Goal: Check status: Check status

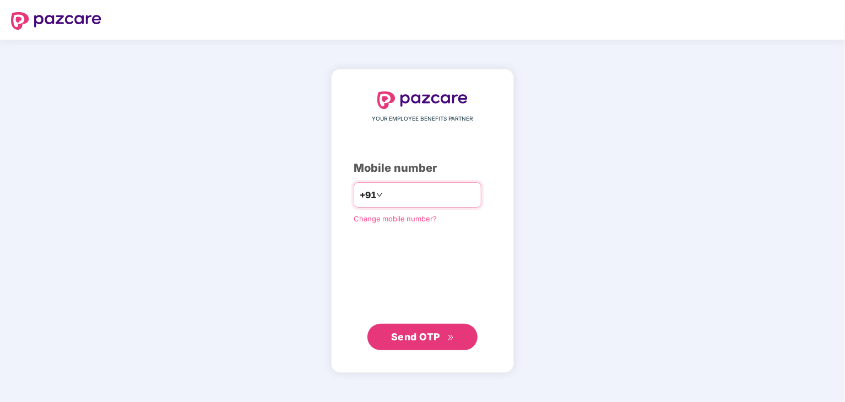
click at [397, 199] on input "number" at bounding box center [430, 195] width 90 height 18
type input "**********"
click at [431, 342] on span "Send OTP" at bounding box center [422, 336] width 63 height 15
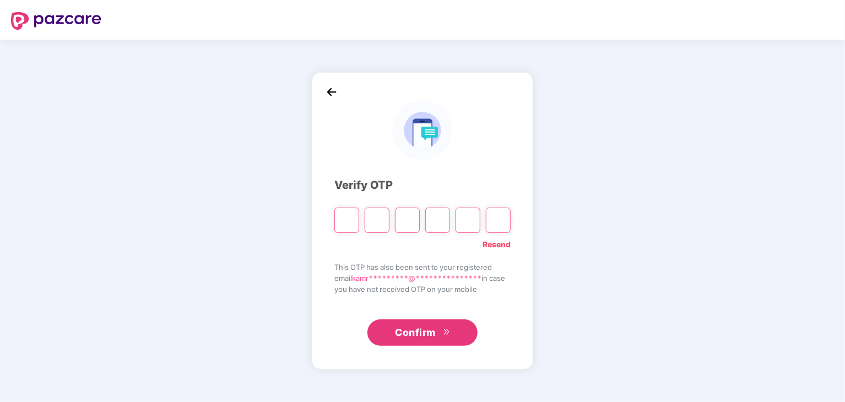
type input "*"
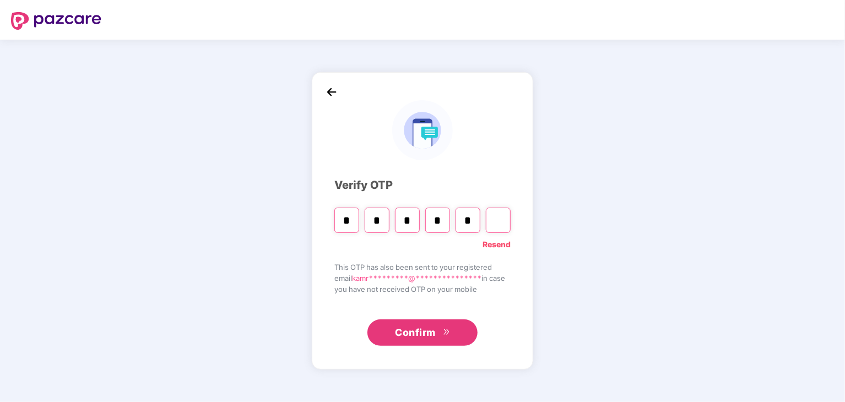
type input "*"
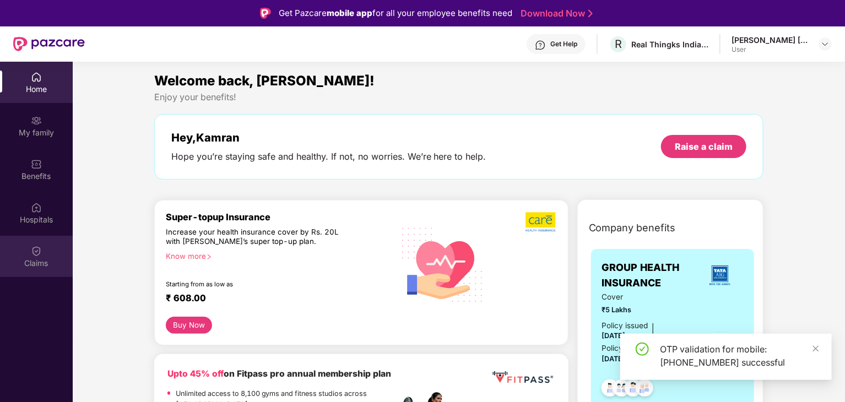
click at [63, 265] on div "Claims" at bounding box center [36, 263] width 73 height 11
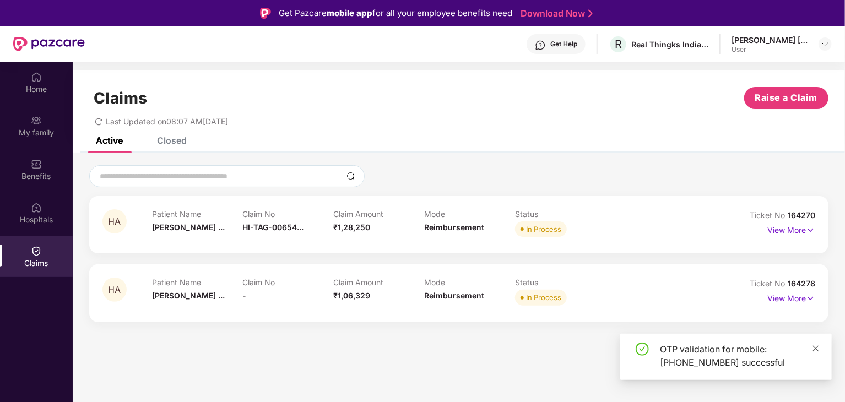
click at [814, 348] on icon "close" at bounding box center [816, 349] width 8 height 8
click at [595, 292] on div "In Process" at bounding box center [560, 297] width 91 height 15
click at [801, 295] on p "View More" at bounding box center [791, 297] width 48 height 15
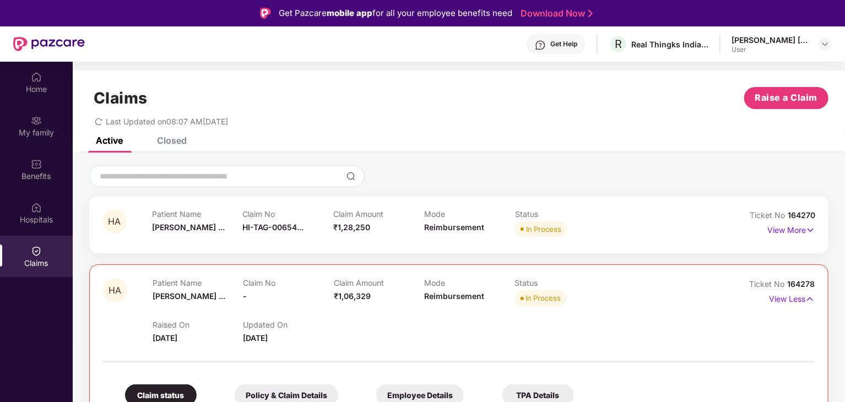
click at [672, 236] on div "Patient Name [PERSON_NAME] ... Claim No HI-TAG-00654... Claim Amount ₹1,28,250 …" at bounding box center [424, 224] width 544 height 30
click at [795, 230] on p "View More" at bounding box center [791, 228] width 48 height 15
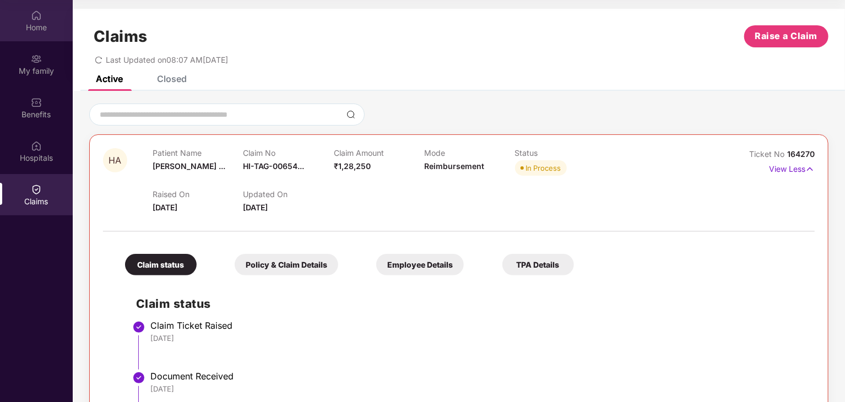
click at [36, 35] on div "Home" at bounding box center [36, 20] width 73 height 41
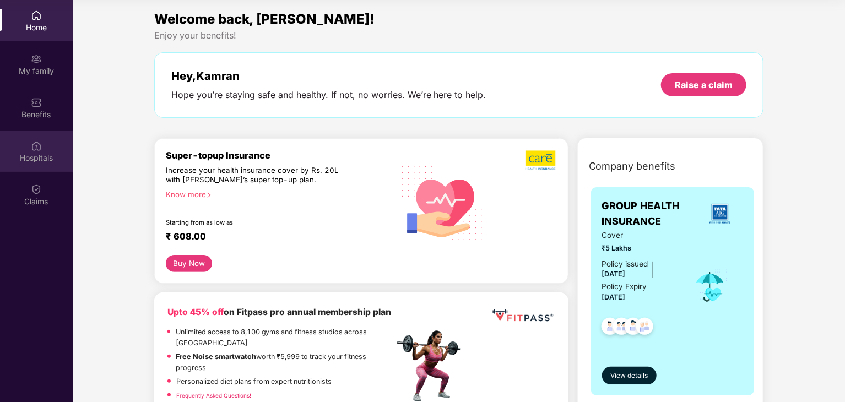
click at [24, 164] on div "Hospitals" at bounding box center [36, 151] width 73 height 41
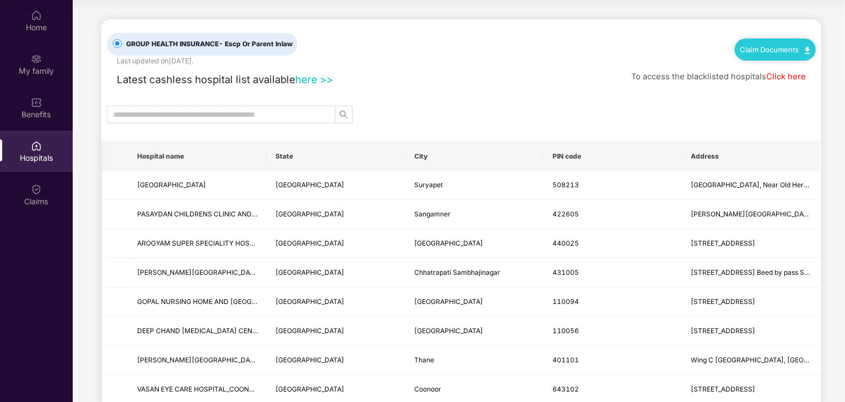
click at [753, 47] on link "Claim Documents" at bounding box center [775, 49] width 70 height 9
click at [764, 67] on link "Claim Form" at bounding box center [779, 69] width 72 height 24
click at [764, 56] on div "Claim Documents" at bounding box center [775, 50] width 81 height 22
click at [784, 53] on link "Claim Documents" at bounding box center [775, 49] width 70 height 9
click at [795, 90] on link "Claim Process" at bounding box center [779, 91] width 72 height 24
